Goal: Check status: Check status

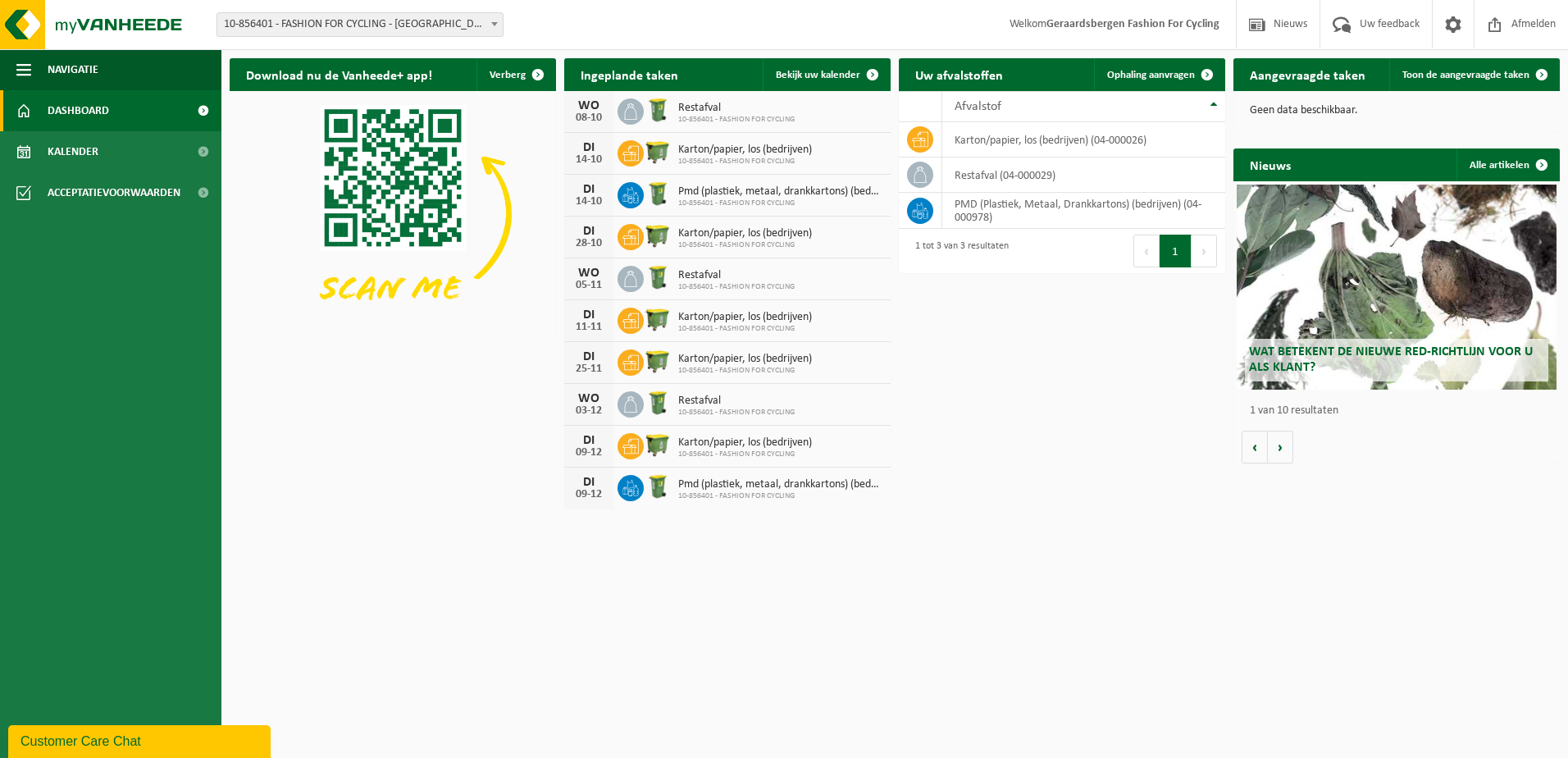
click at [728, 111] on span "Restafval" at bounding box center [736, 108] width 117 height 13
click at [1078, 516] on html "Vestiging: 10-856401 - FASHION FOR CYCLING - GERAARDSBERGEN 10-856401 - FASHION…" at bounding box center [784, 379] width 1568 height 758
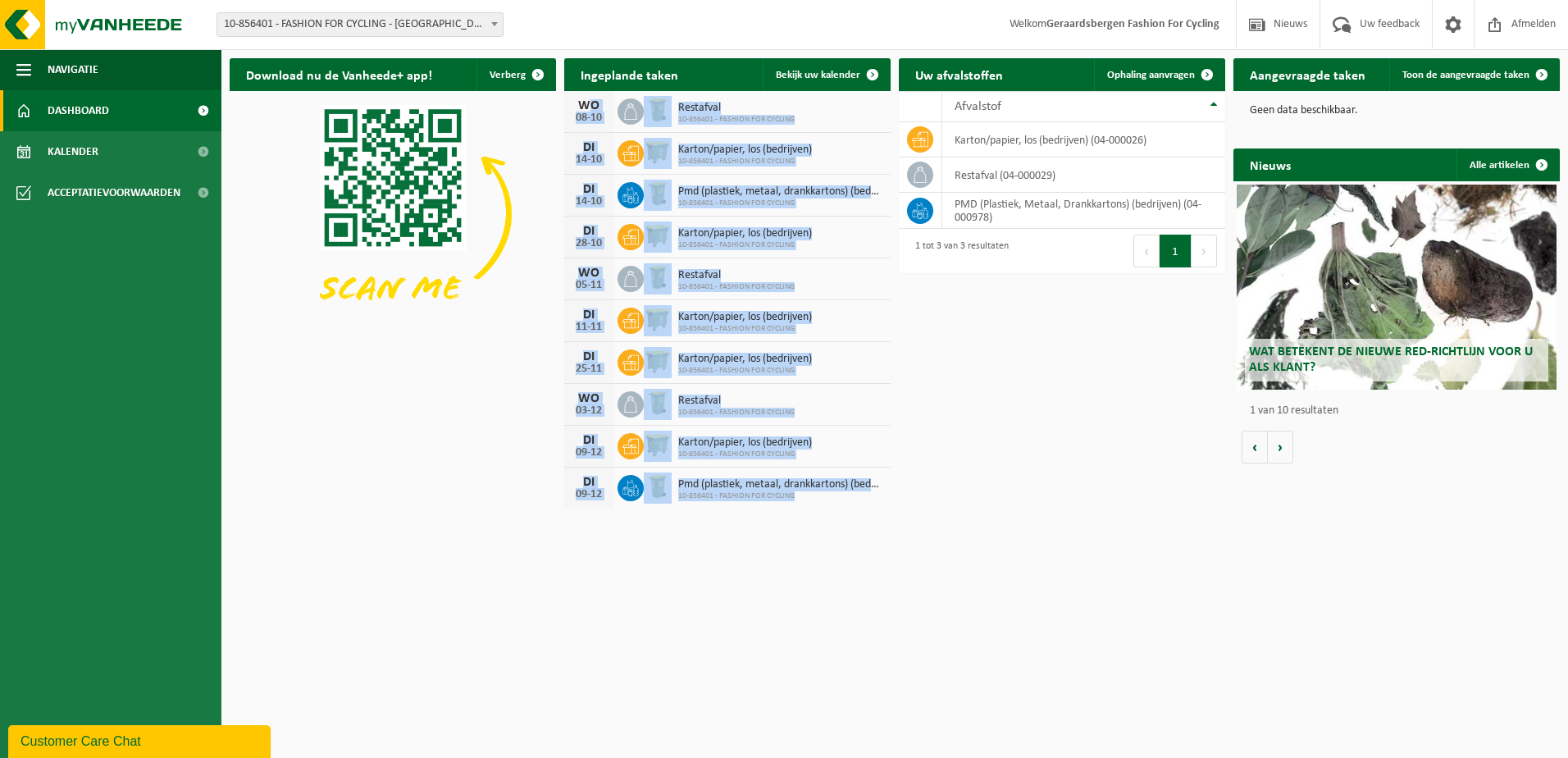
drag, startPoint x: 573, startPoint y: 104, endPoint x: 868, endPoint y: 501, distance: 494.6
click at [868, 501] on div "WO 08-10 Restafval 10-856401 - FASHION FOR CYCLING DI 14-10 Karton/papier, los …" at bounding box center [727, 300] width 326 height 417
drag, startPoint x: 868, startPoint y: 501, endPoint x: 763, endPoint y: 423, distance: 130.8
click at [1382, 355] on span "Wat betekent de nieuwe RED-richtlijn voor u als klant?" at bounding box center [1391, 358] width 284 height 28
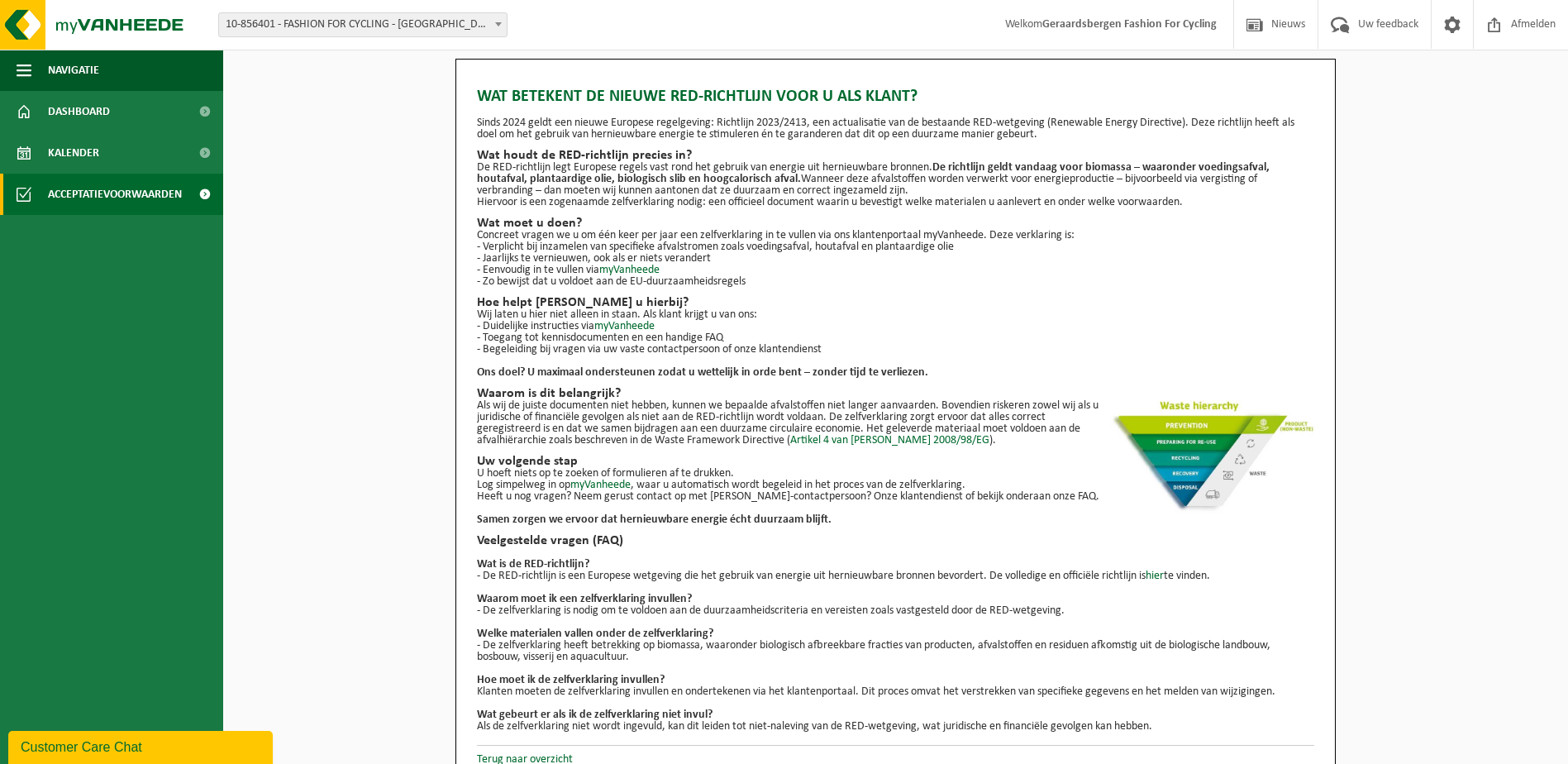
click at [146, 194] on span "Acceptatievoorwaarden" at bounding box center [116, 194] width 134 height 41
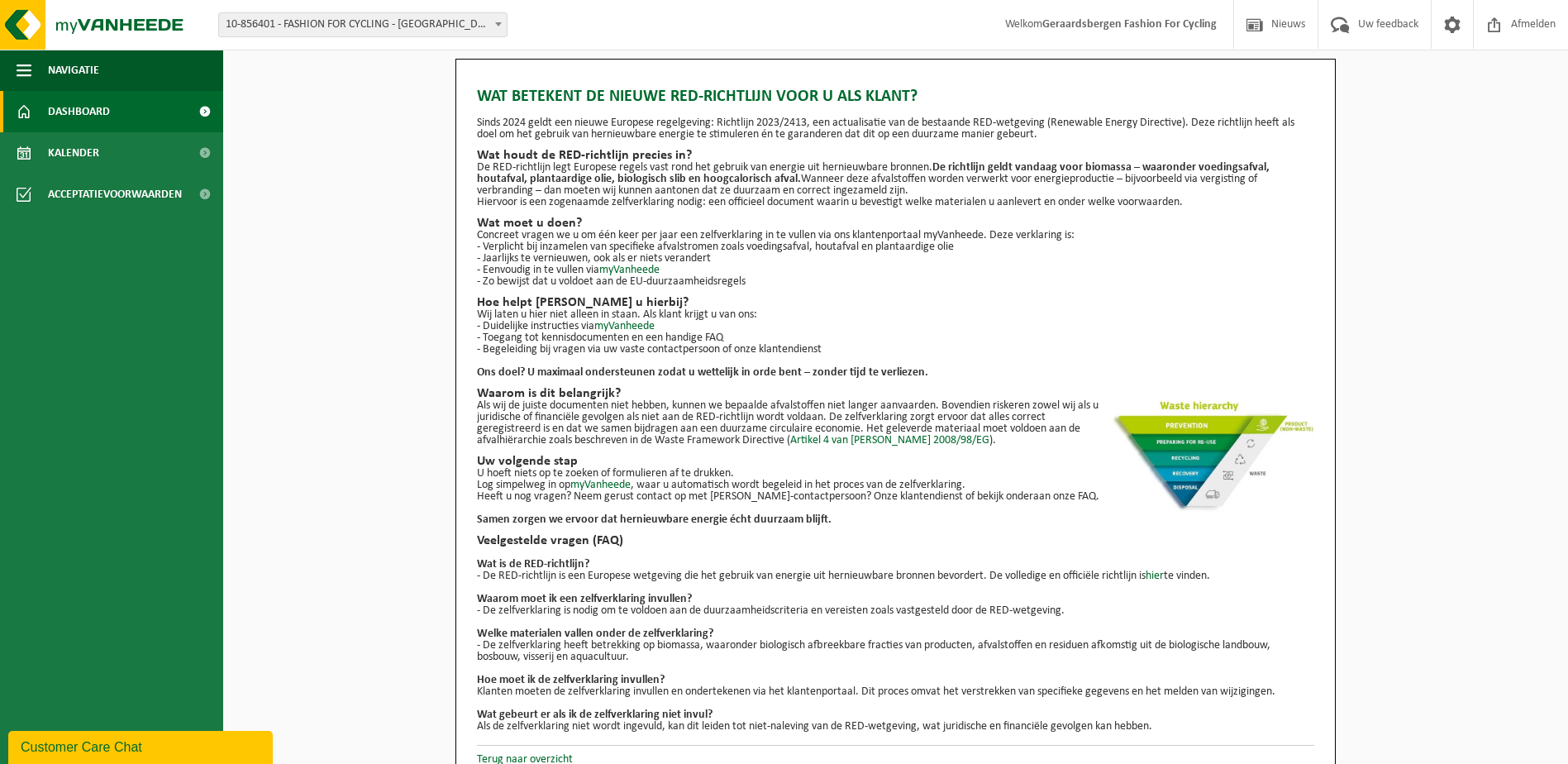
click at [125, 112] on link "Dashboard" at bounding box center [112, 112] width 223 height 41
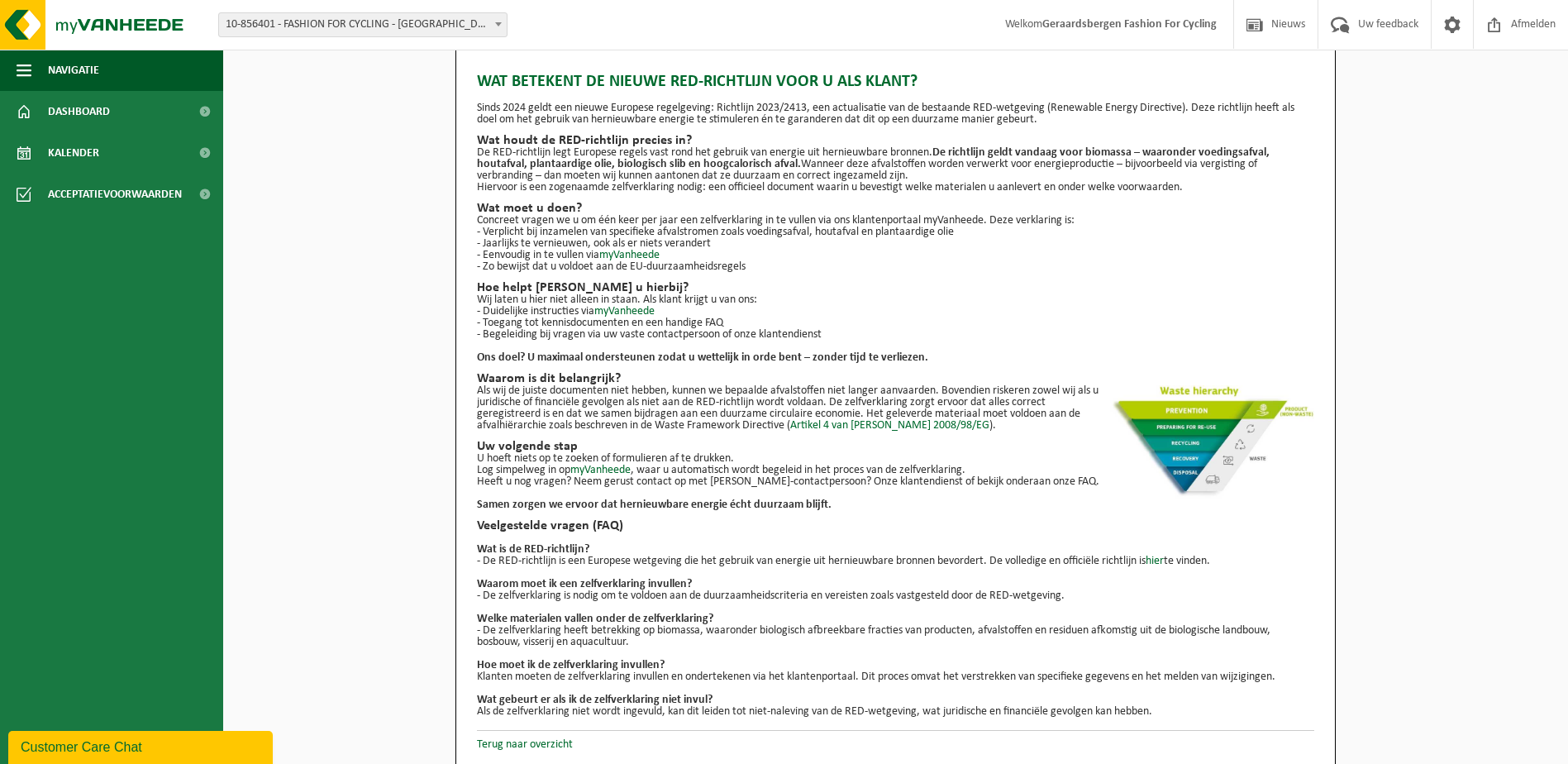
scroll to position [19, 0]
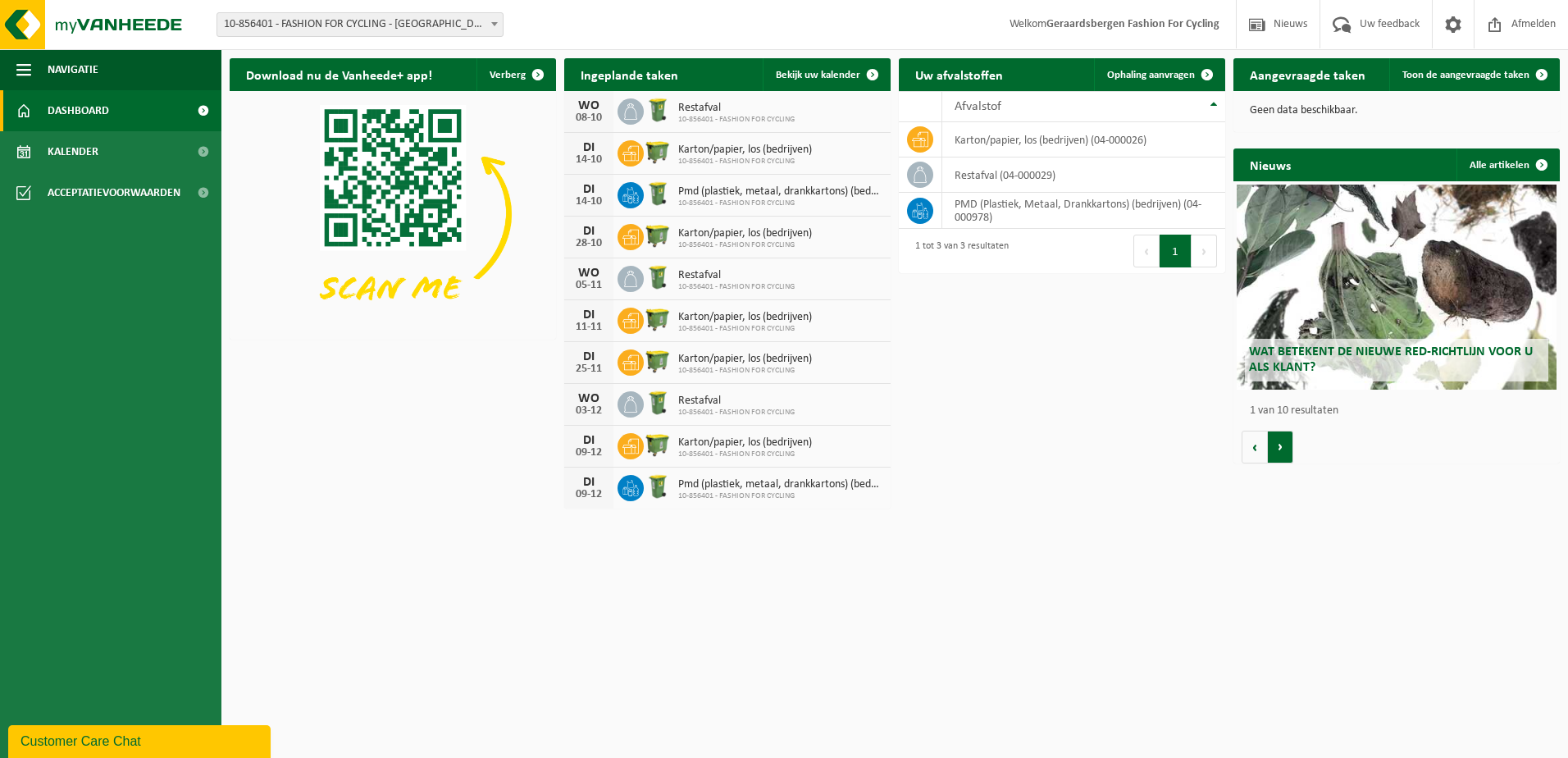
click at [1281, 449] on button "Volgende" at bounding box center [1280, 447] width 25 height 32
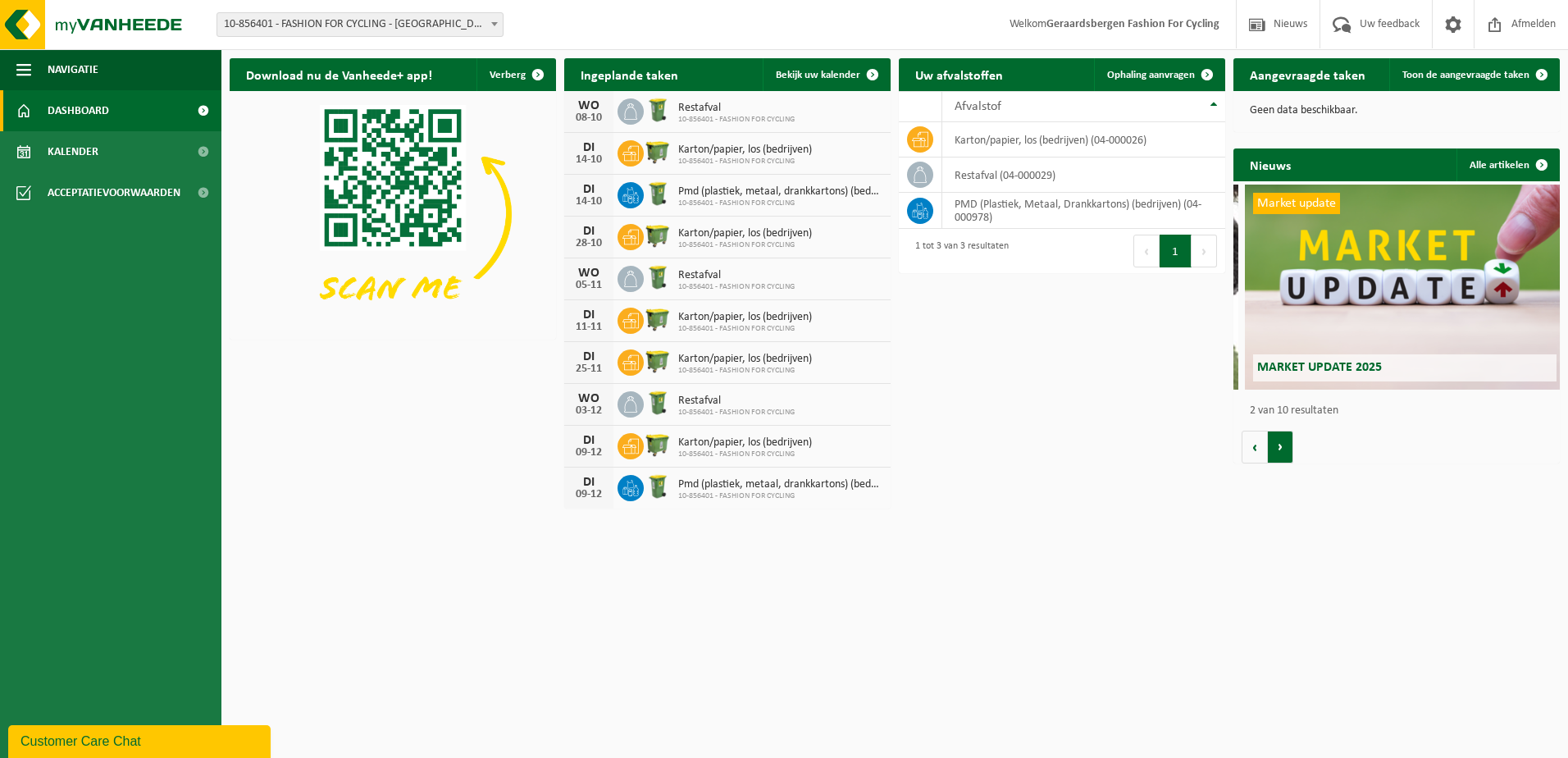
scroll to position [0, 326]
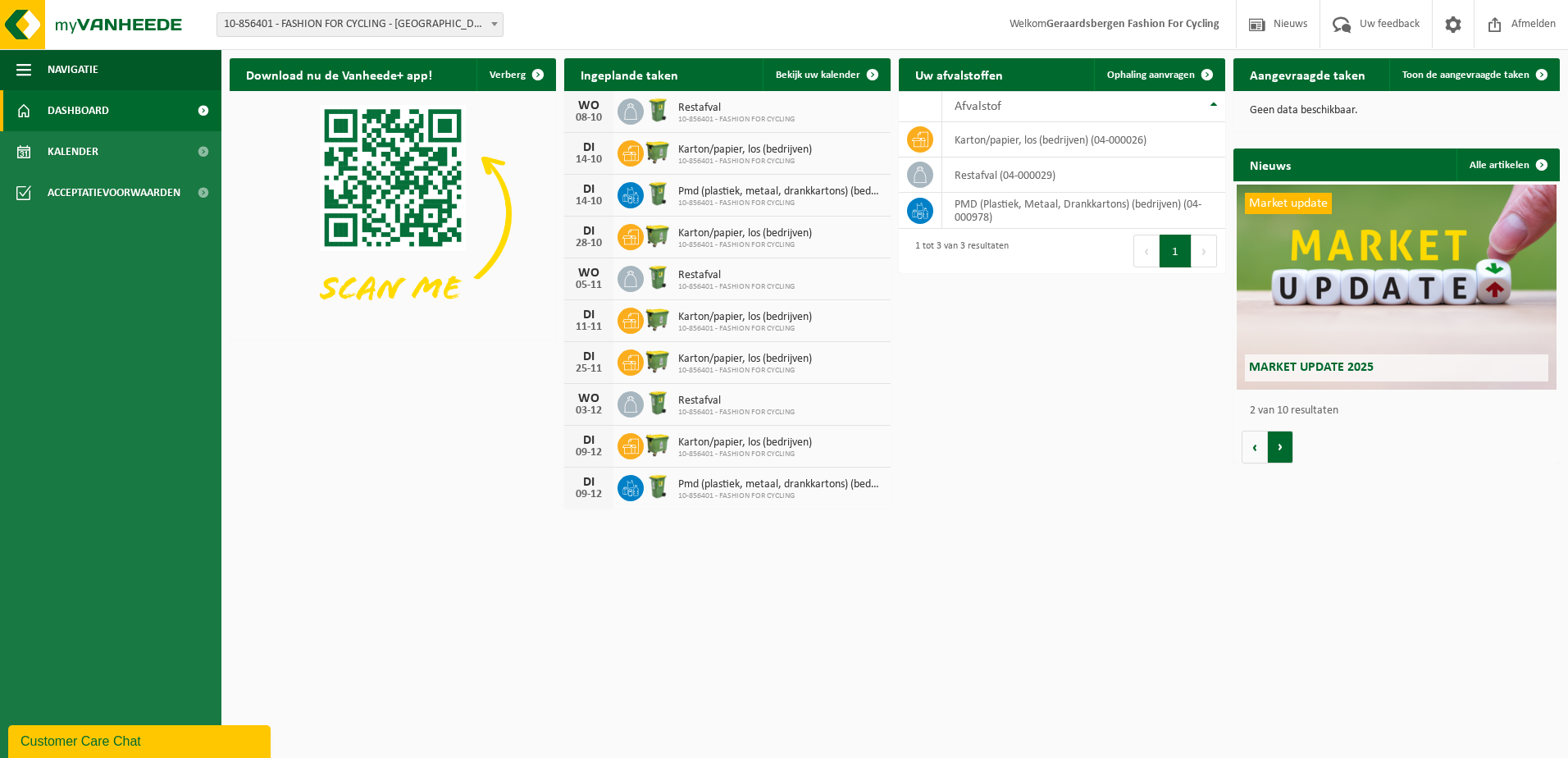
click at [1281, 449] on button "Volgende" at bounding box center [1280, 447] width 25 height 32
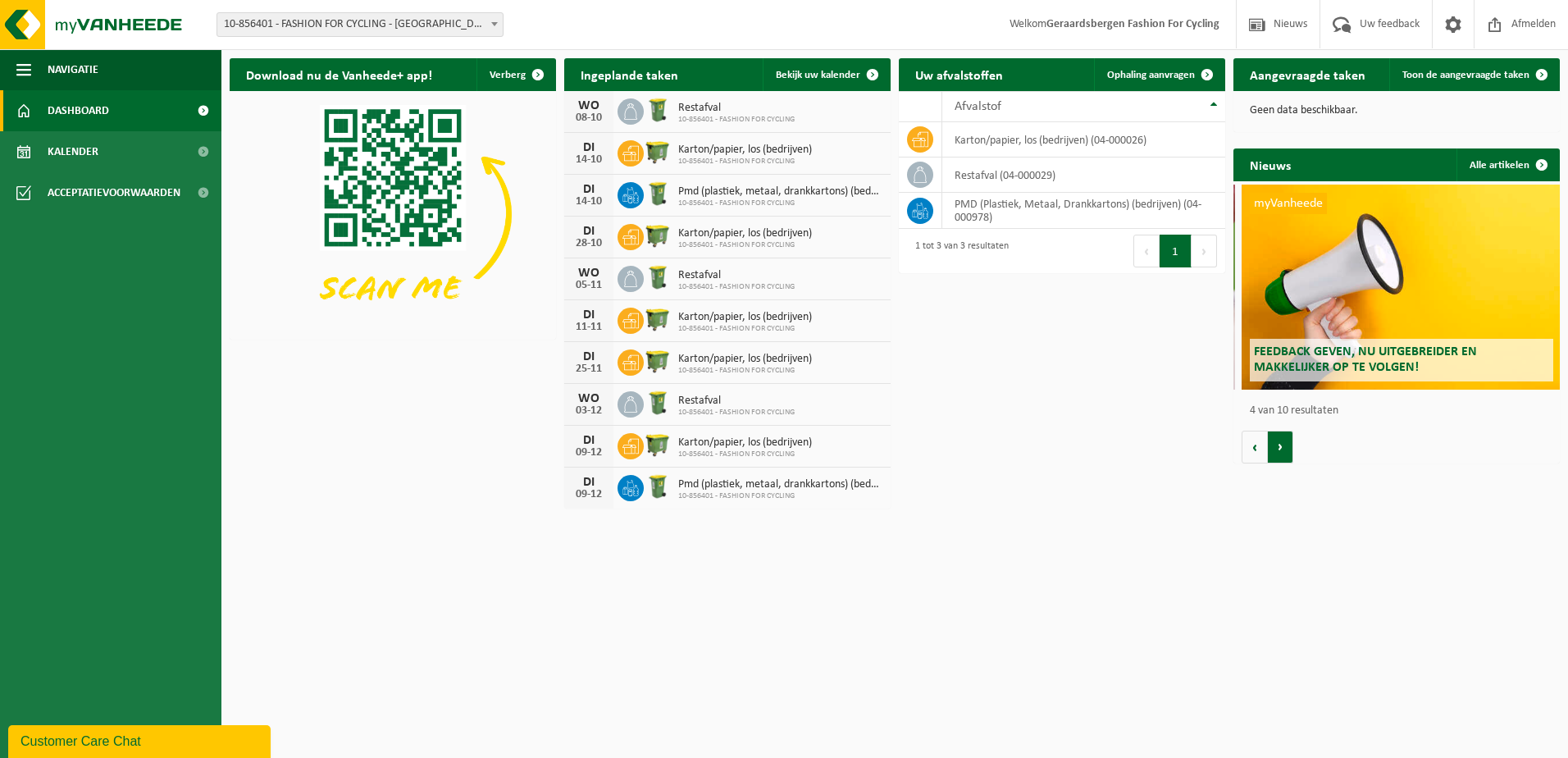
scroll to position [0, 979]
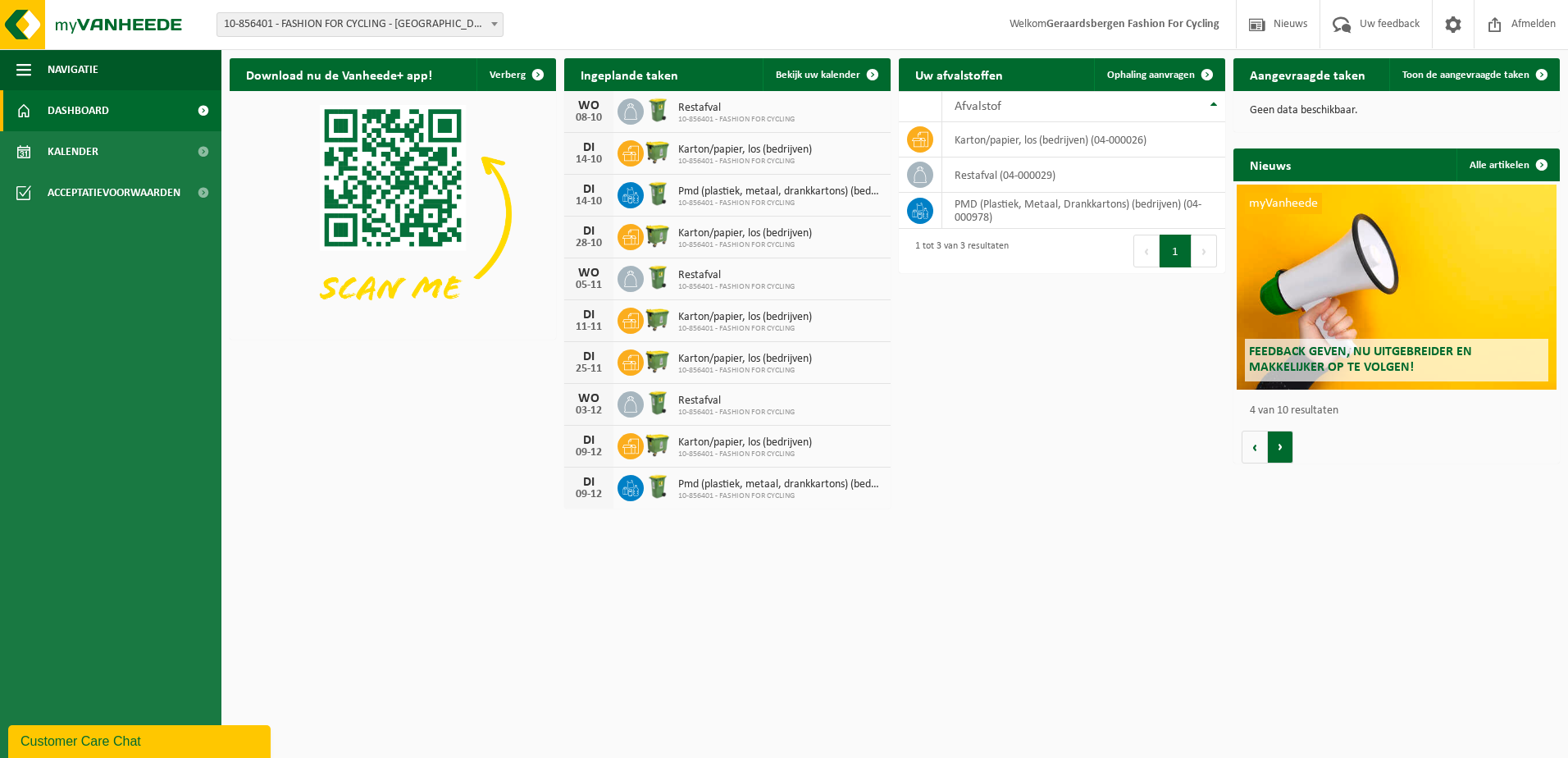
click at [1281, 449] on button "Volgende" at bounding box center [1280, 447] width 25 height 32
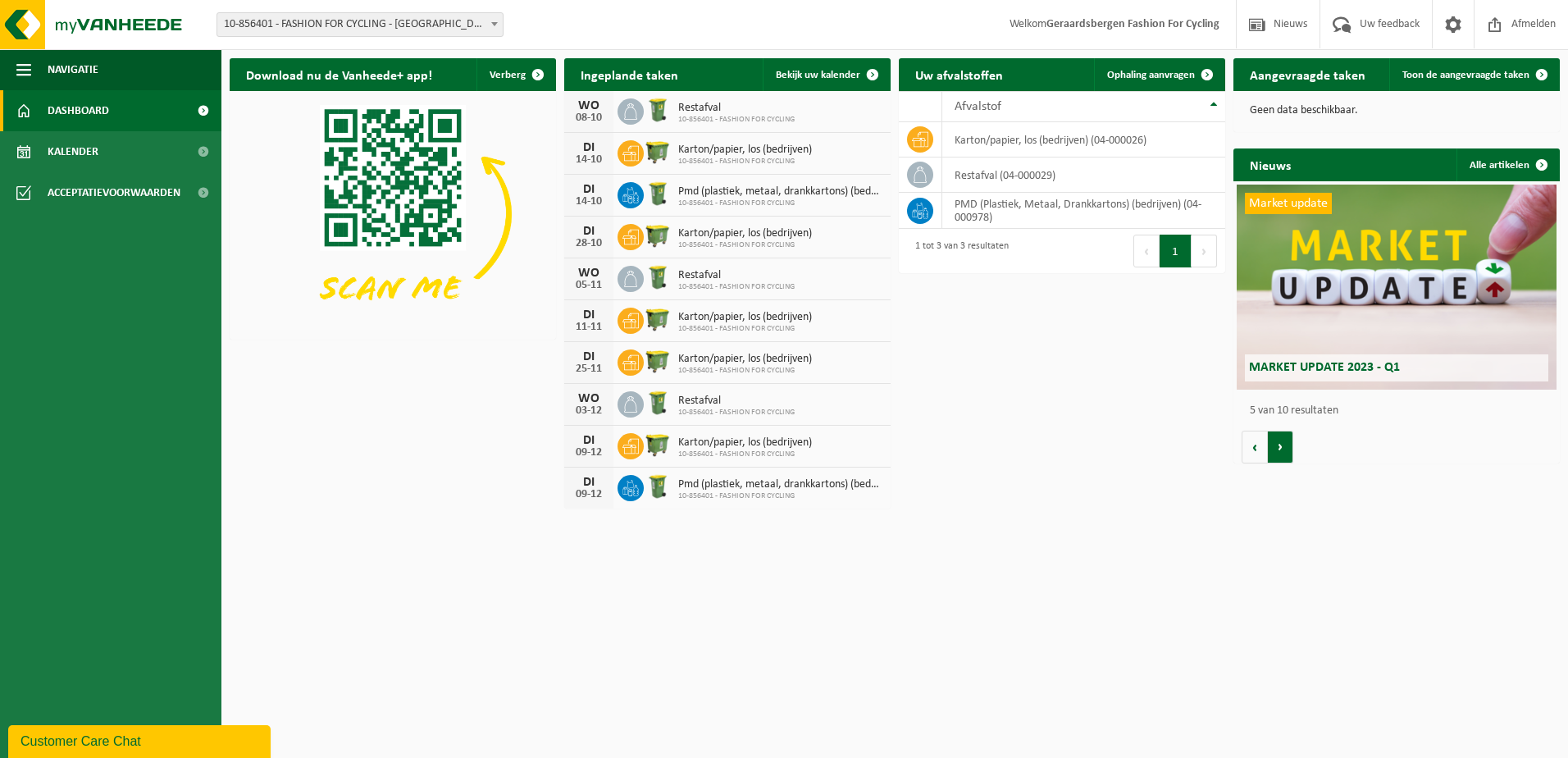
click at [1281, 449] on button "Volgende" at bounding box center [1280, 447] width 25 height 32
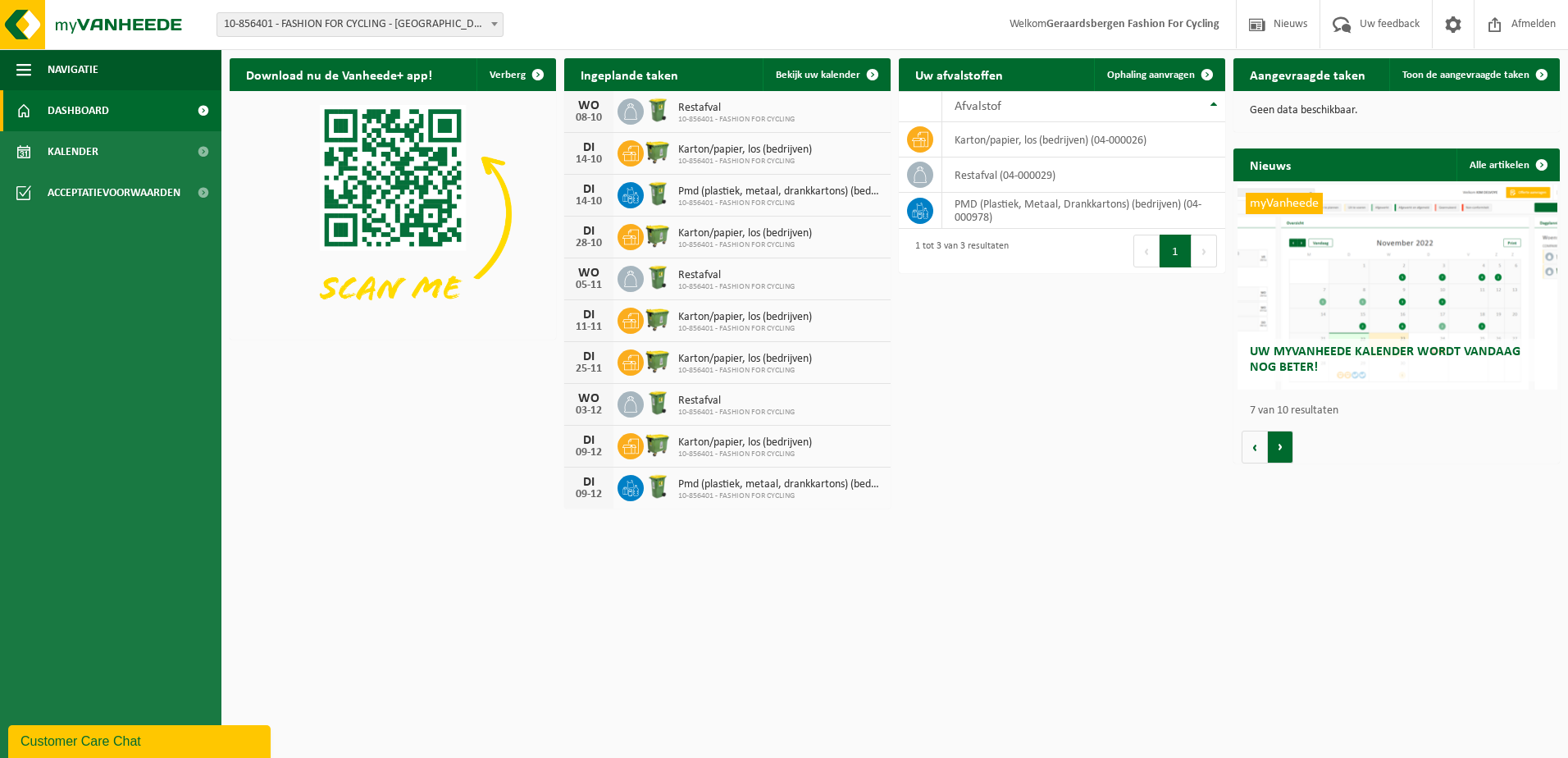
scroll to position [0, 1958]
click at [1281, 446] on button "Volgende" at bounding box center [1280, 447] width 25 height 32
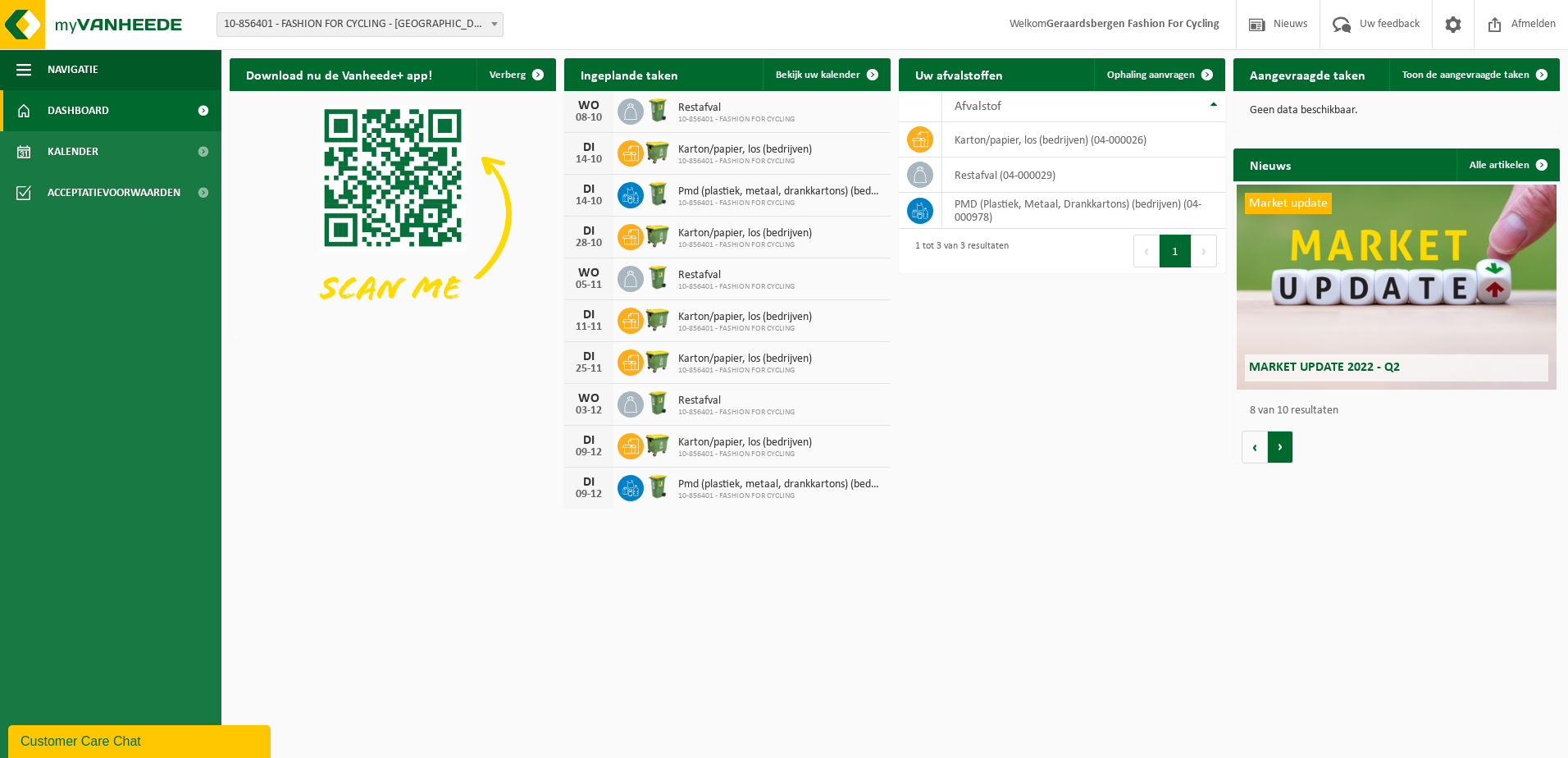
click at [1281, 441] on button "Volgende" at bounding box center [1280, 447] width 25 height 32
click at [1282, 438] on button "Volgende" at bounding box center [1280, 447] width 25 height 32
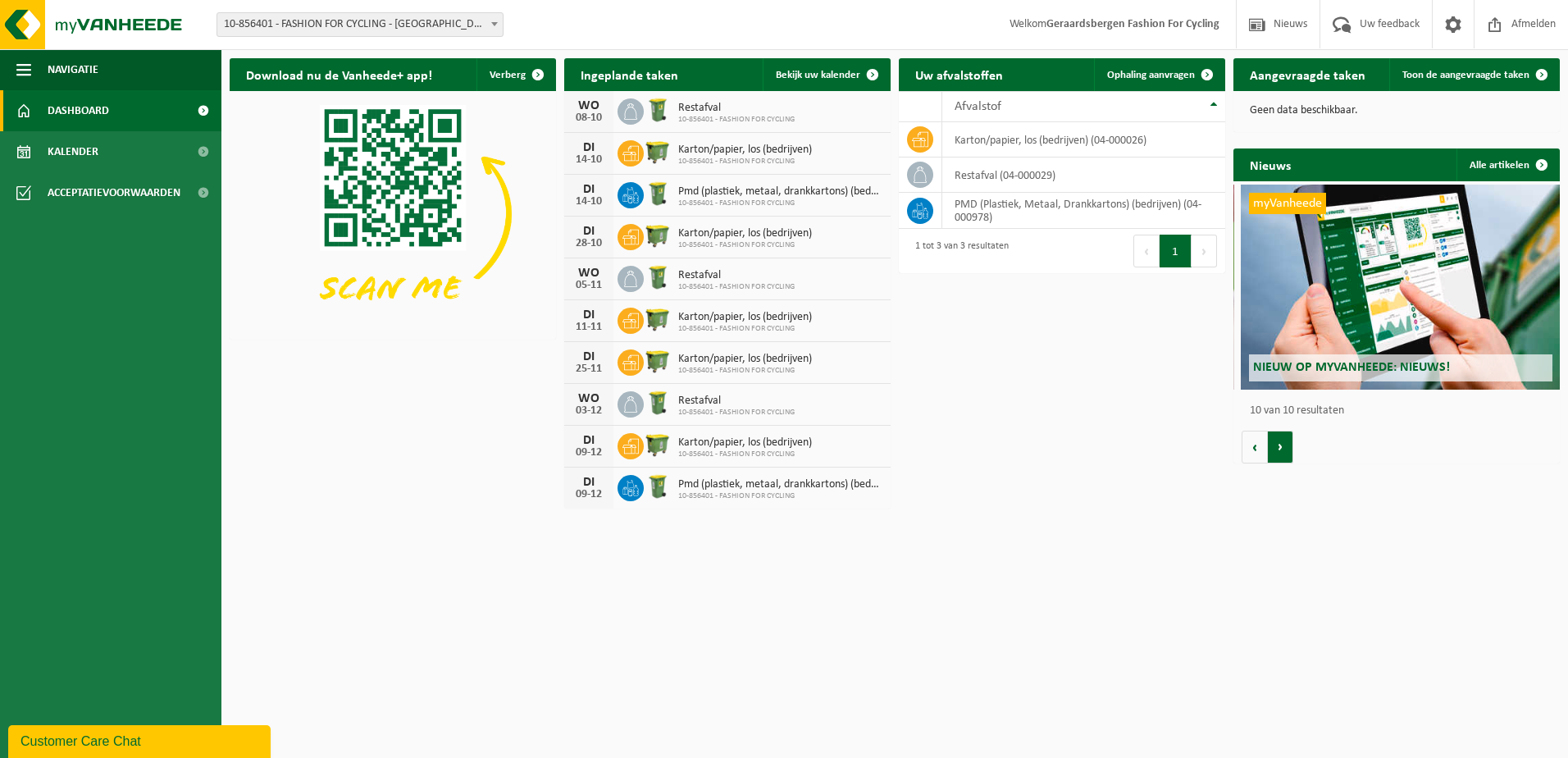
scroll to position [0, 2937]
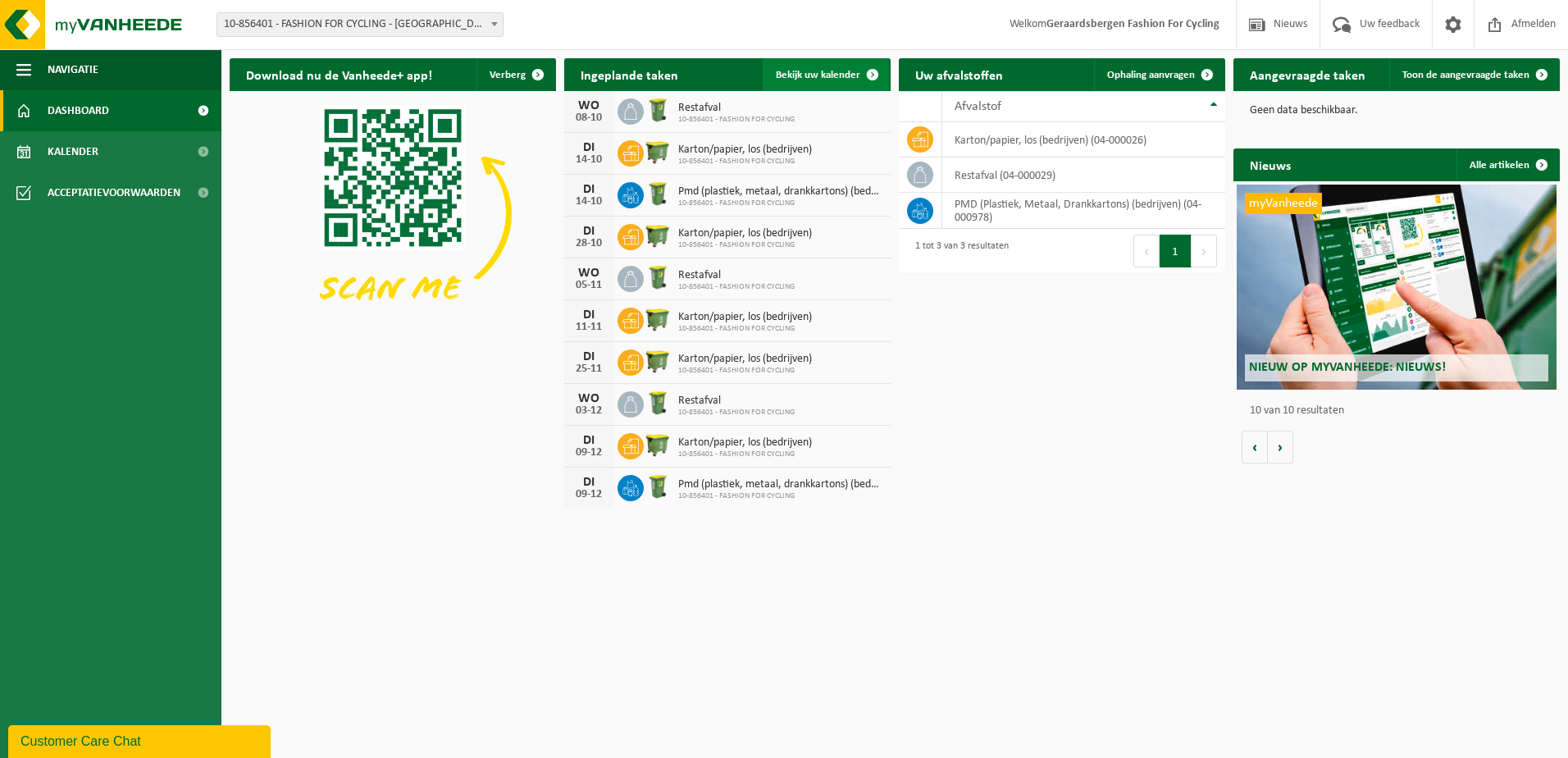
click at [803, 76] on span "Bekijk uw kalender" at bounding box center [818, 74] width 84 height 11
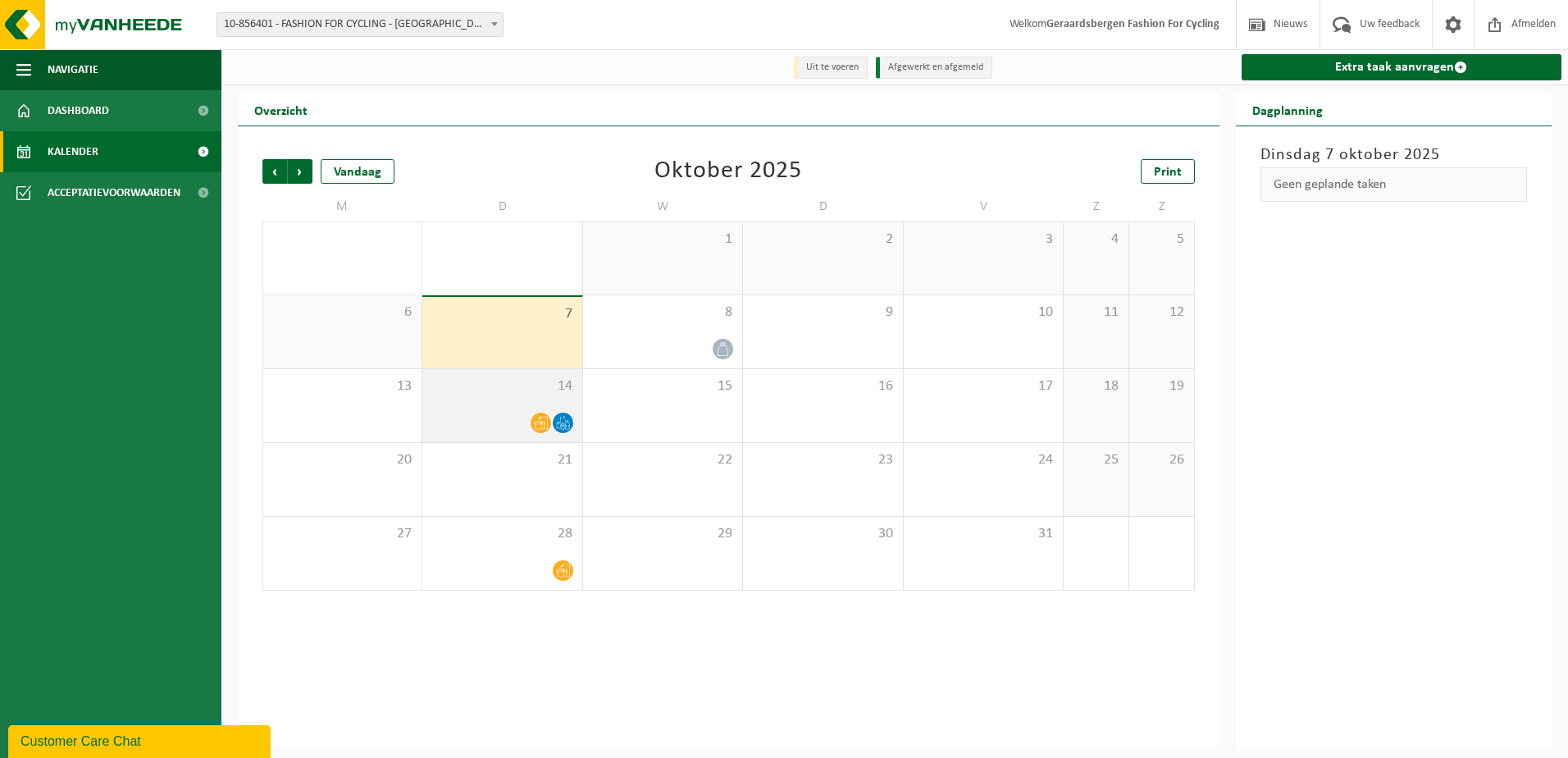
click at [538, 427] on icon at bounding box center [541, 422] width 14 height 14
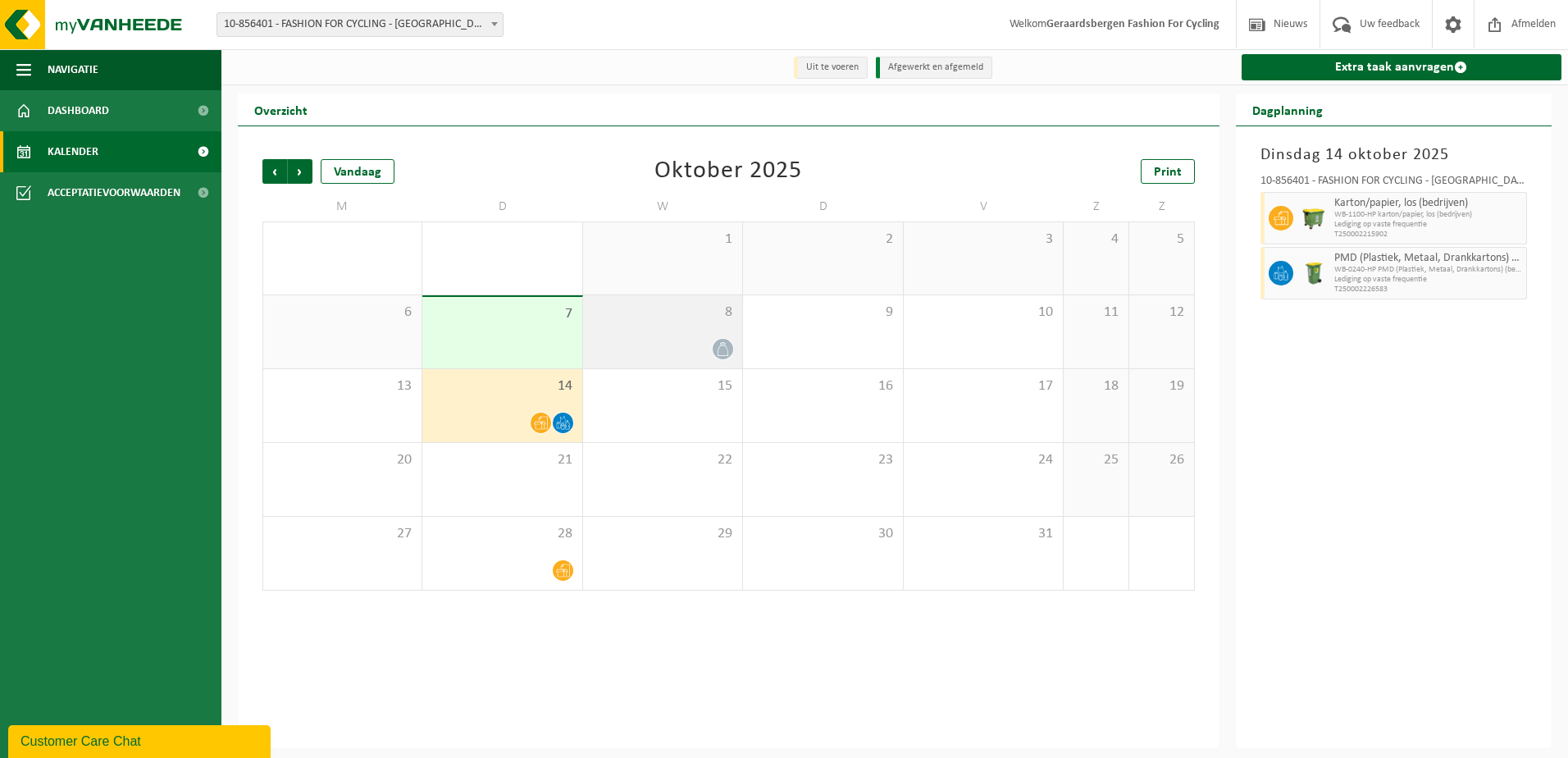
click at [707, 335] on div "8" at bounding box center [662, 331] width 159 height 73
